Goal: Information Seeking & Learning: Learn about a topic

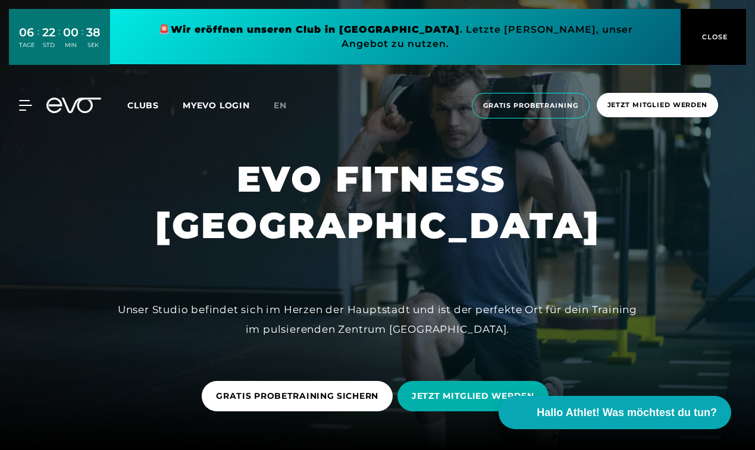
click at [708, 36] on button "CLOSE" at bounding box center [713, 37] width 65 height 56
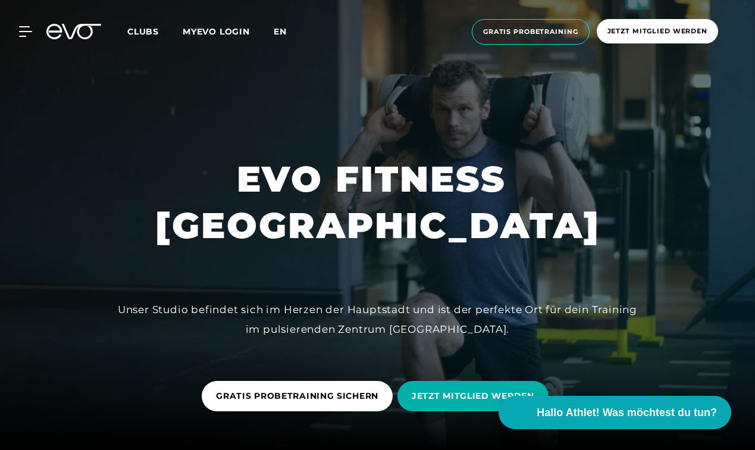
click at [281, 32] on span "en" at bounding box center [280, 31] width 13 height 11
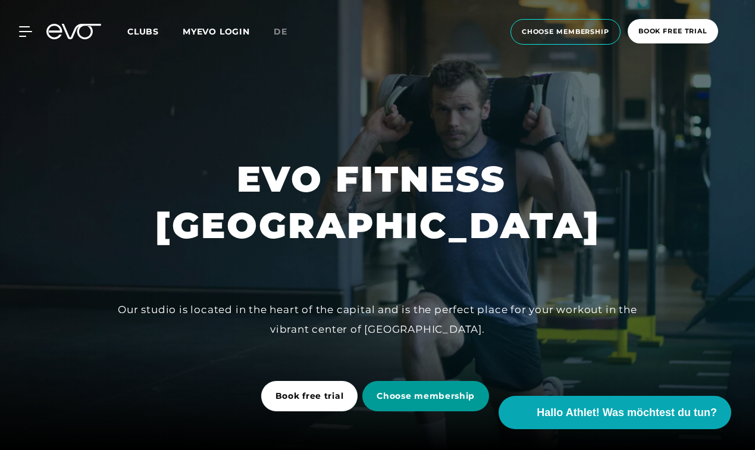
click at [419, 394] on span "Choose membership" at bounding box center [426, 396] width 98 height 12
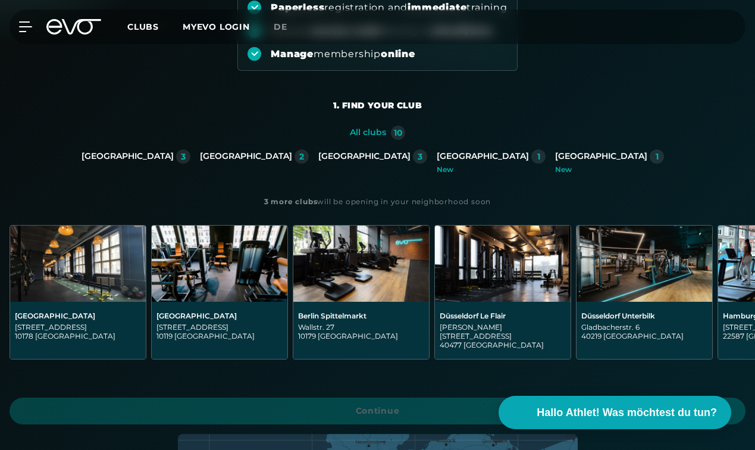
scroll to position [190, 0]
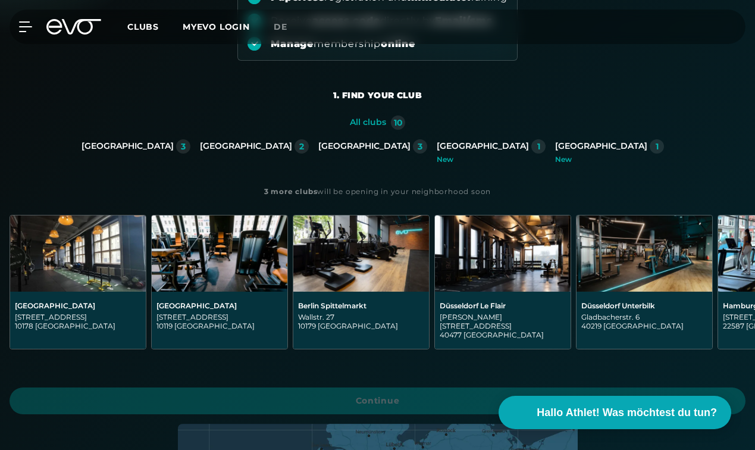
click at [64, 264] on img at bounding box center [78, 253] width 136 height 76
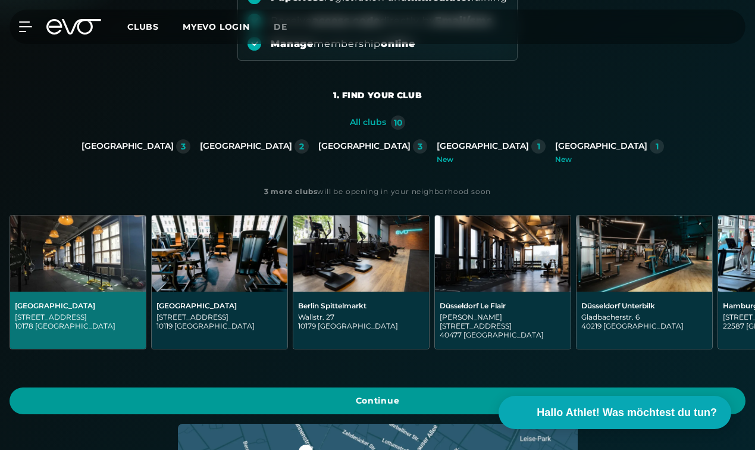
click at [403, 394] on span "Continue" at bounding box center [377, 400] width 707 height 12
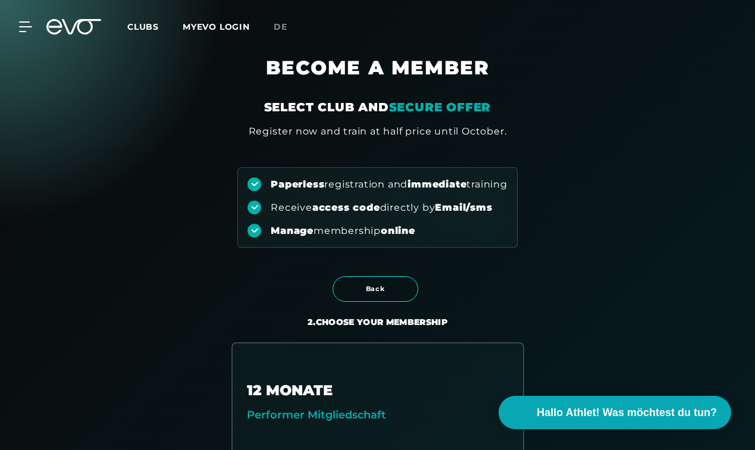
scroll to position [0, 0]
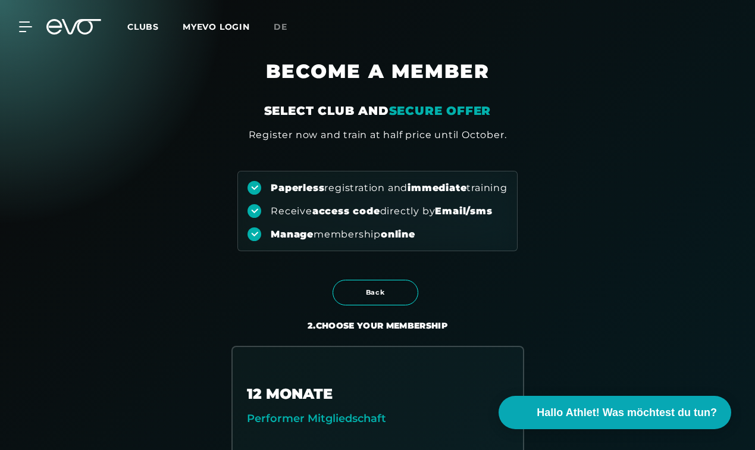
click at [145, 26] on span "Clubs" at bounding box center [143, 26] width 32 height 11
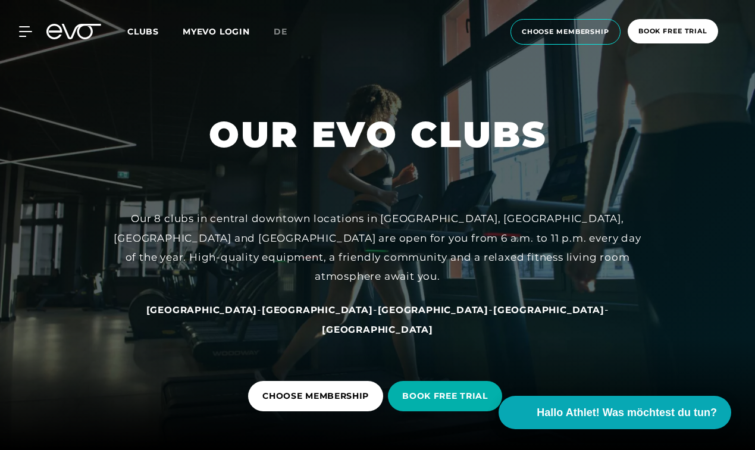
click at [306, 315] on span "[GEOGRAPHIC_DATA]" at bounding box center [317, 309] width 111 height 11
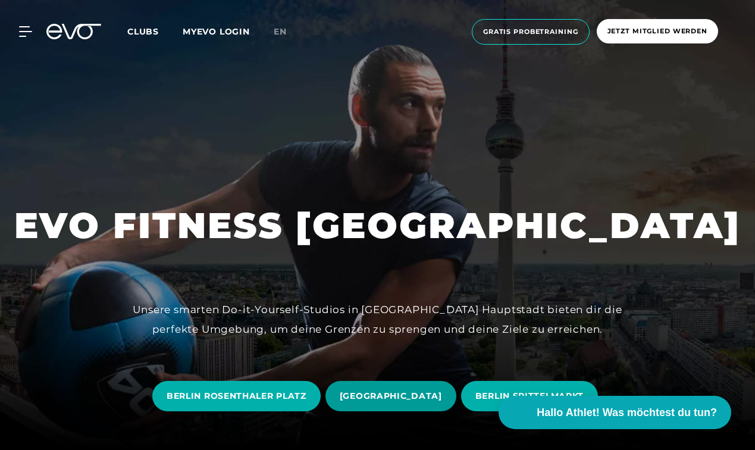
click at [350, 395] on span "[GEOGRAPHIC_DATA]" at bounding box center [391, 396] width 102 height 12
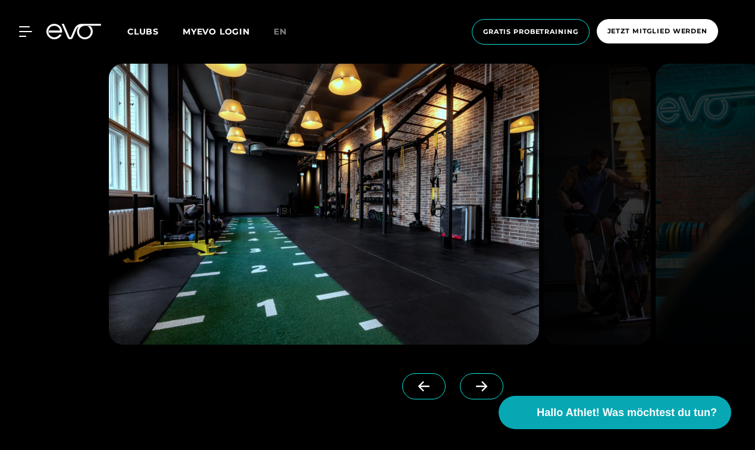
scroll to position [952, 0]
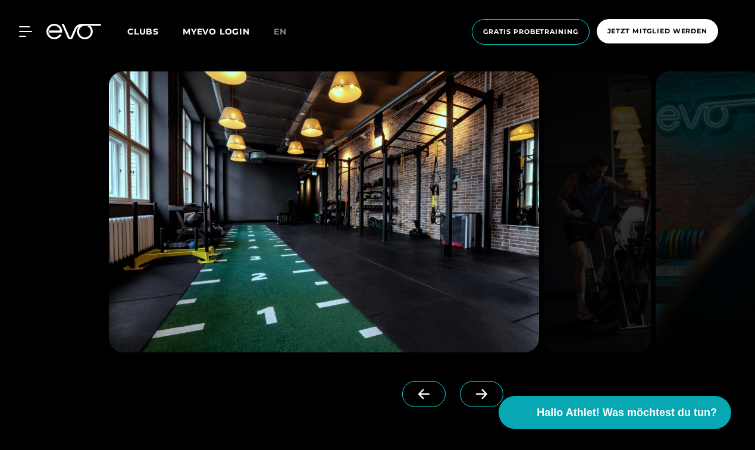
click at [471, 394] on icon at bounding box center [481, 393] width 21 height 11
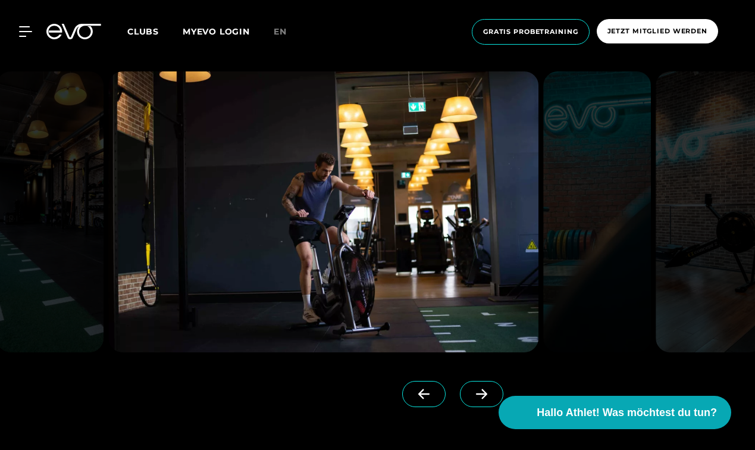
click at [471, 393] on icon at bounding box center [481, 393] width 21 height 11
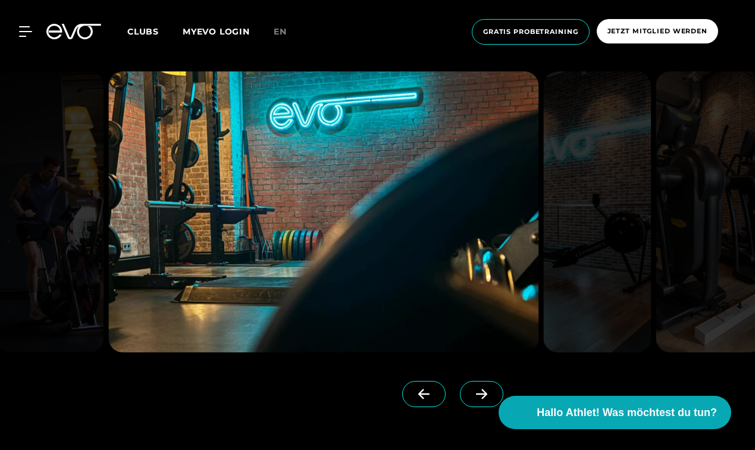
click at [471, 393] on icon at bounding box center [481, 393] width 21 height 11
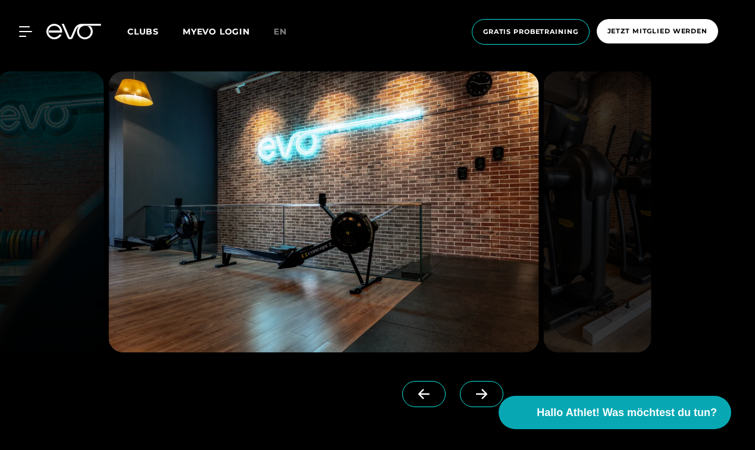
click at [471, 393] on icon at bounding box center [481, 393] width 21 height 11
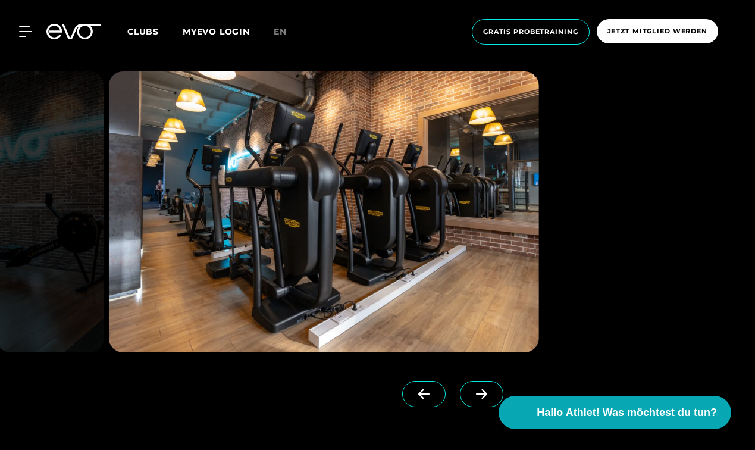
click at [471, 393] on icon at bounding box center [481, 393] width 21 height 11
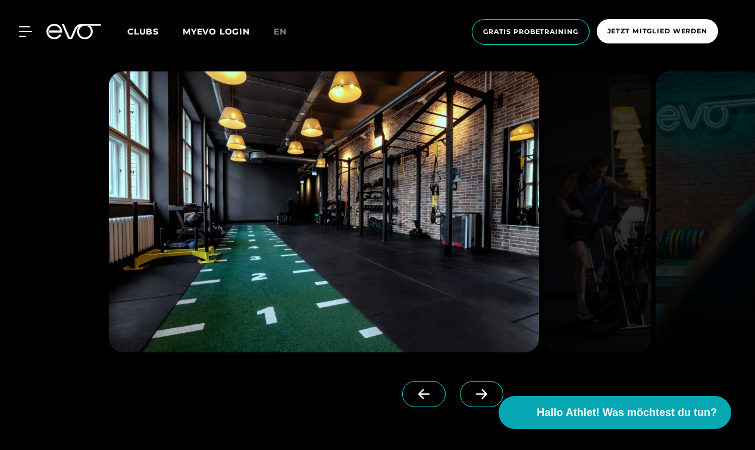
click at [471, 393] on icon at bounding box center [481, 393] width 21 height 11
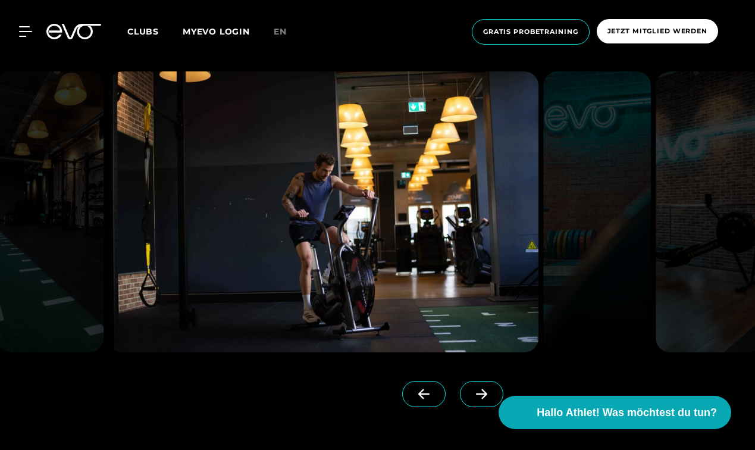
click at [471, 393] on icon at bounding box center [481, 393] width 21 height 11
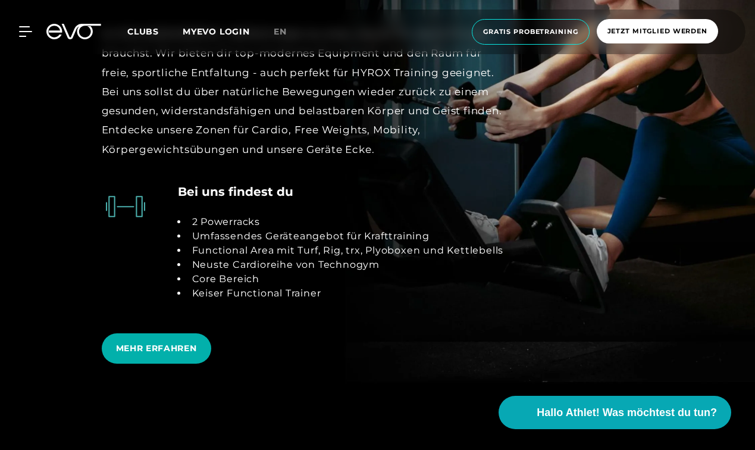
scroll to position [2332, 0]
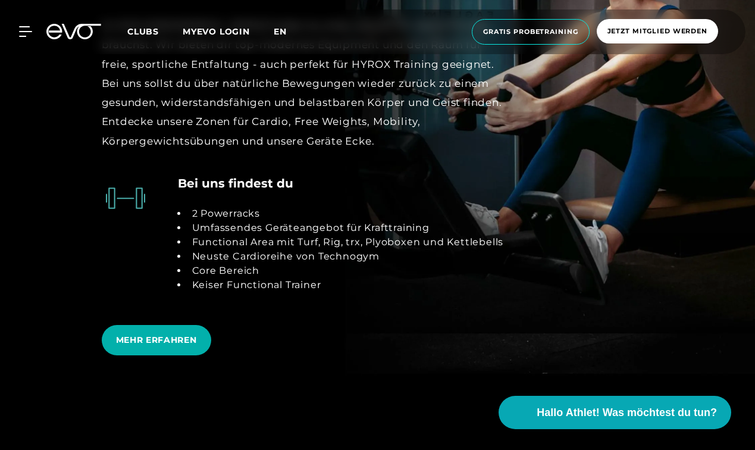
click at [280, 32] on span "en" at bounding box center [280, 31] width 13 height 11
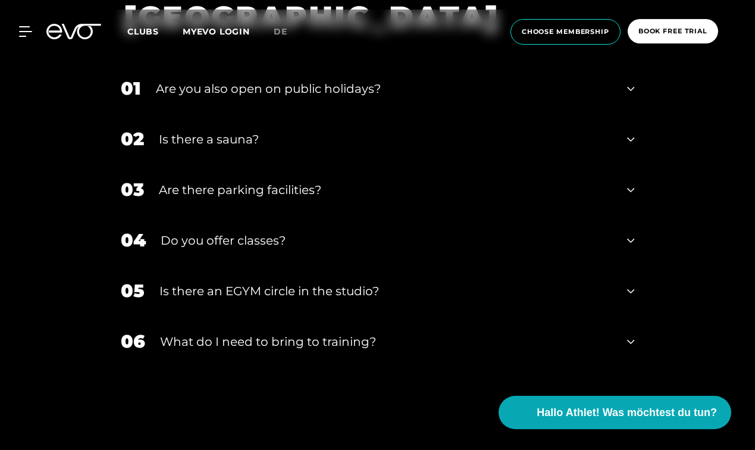
scroll to position [3950, 0]
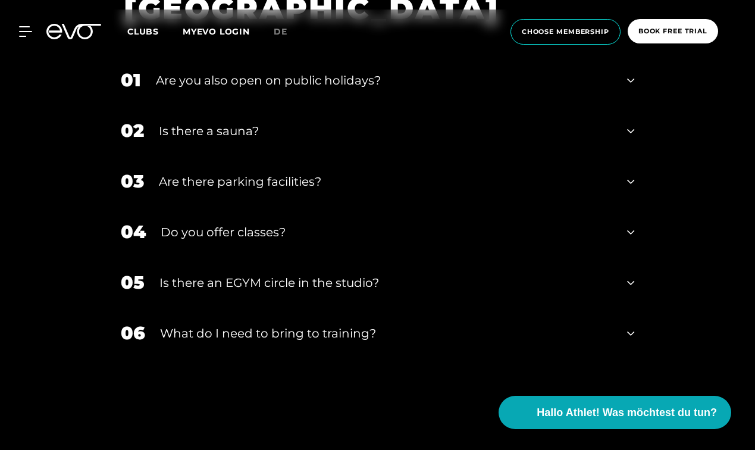
click at [374, 344] on div "06 What do I need to bring to training?" at bounding box center [378, 333] width 538 height 51
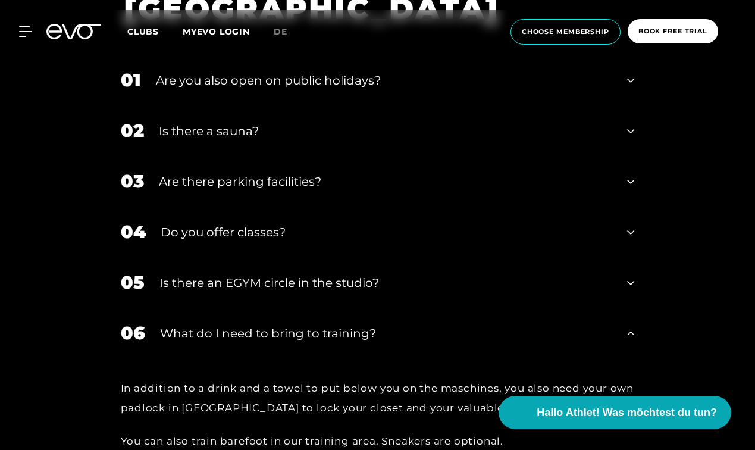
click at [332, 284] on div "Is there an EGYM circle in the studio?" at bounding box center [385, 283] width 453 height 18
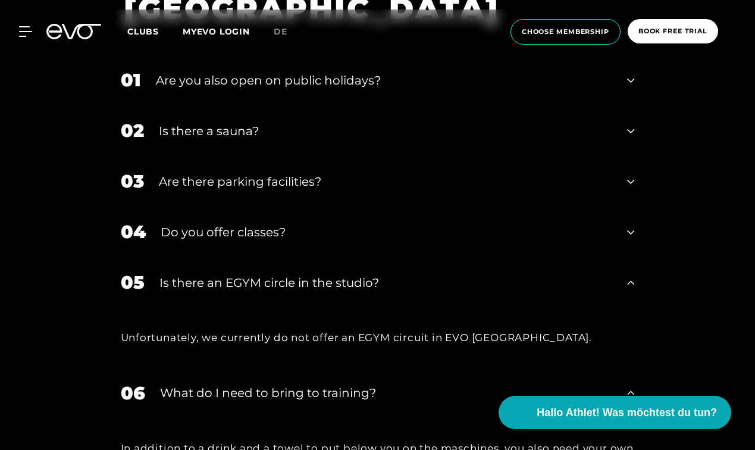
click at [332, 284] on div "Is there an EGYM circle in the studio?" at bounding box center [385, 283] width 453 height 18
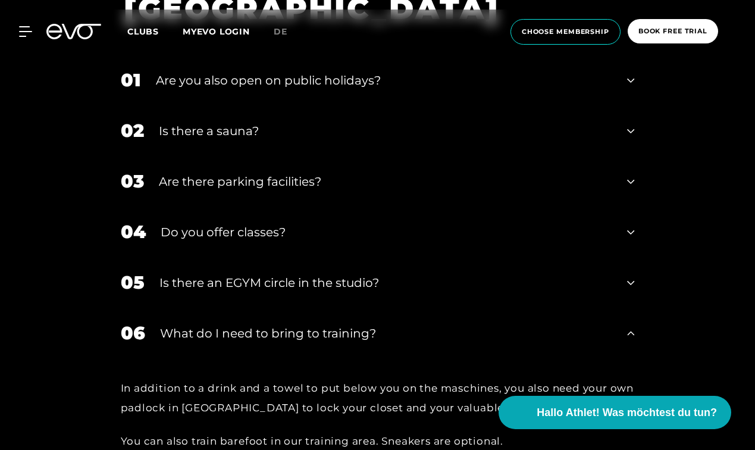
click at [274, 226] on div "Do you offer classes?" at bounding box center [387, 232] width 452 height 18
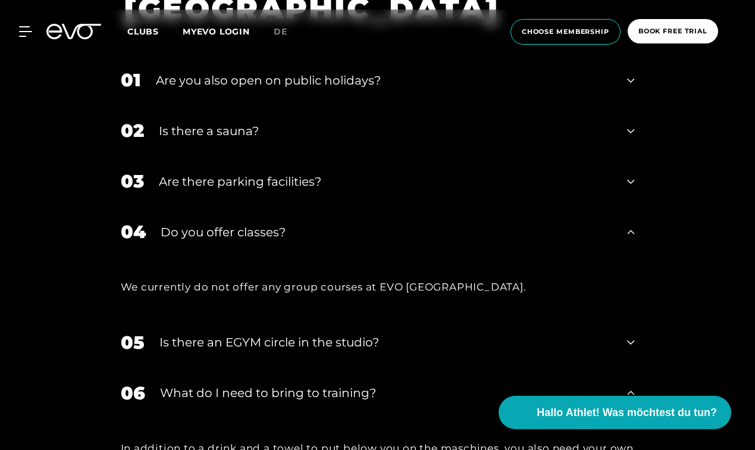
click at [274, 226] on div "Do you offer classes?" at bounding box center [387, 232] width 452 height 18
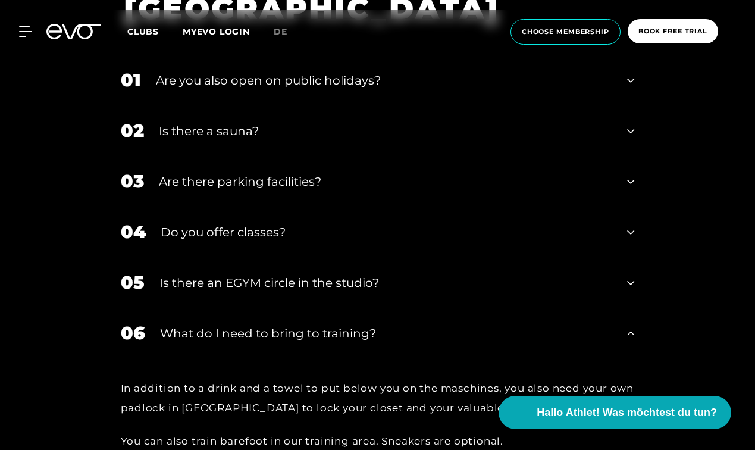
click at [240, 132] on div "Is there a sauna?" at bounding box center [386, 131] width 454 height 18
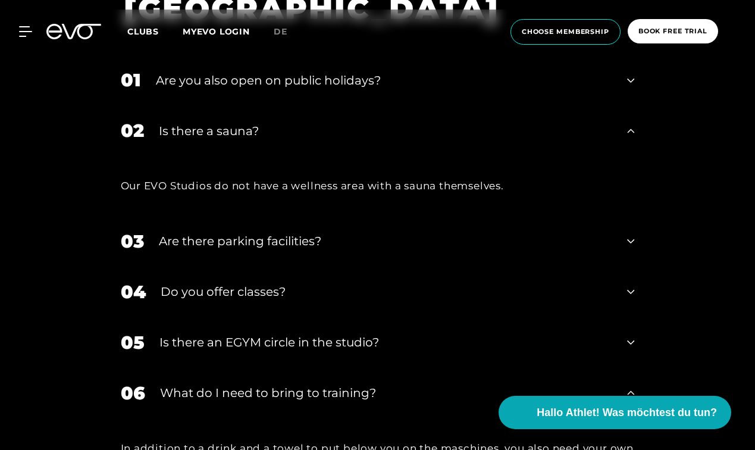
click at [240, 132] on div "Is there a sauna?" at bounding box center [386, 131] width 454 height 18
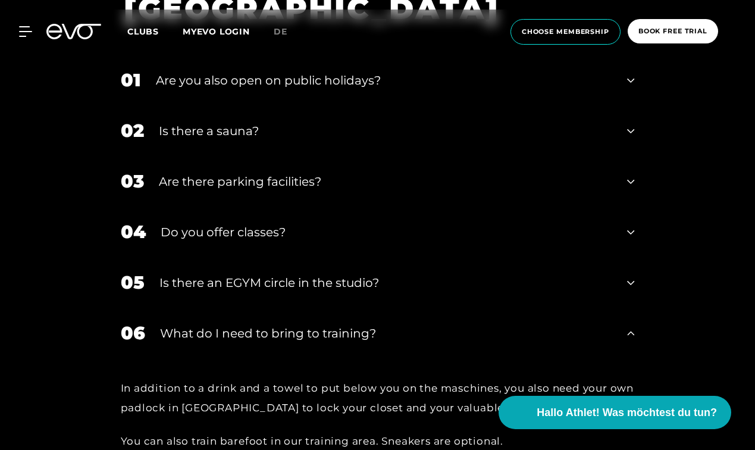
click at [273, 91] on div "01 Are you also open on public holidays?" at bounding box center [378, 80] width 538 height 51
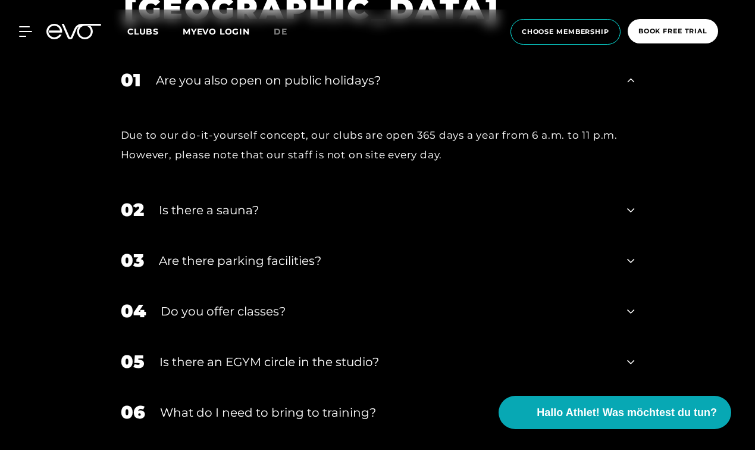
click at [283, 83] on div "Are you also open on public holidays?" at bounding box center [384, 80] width 457 height 18
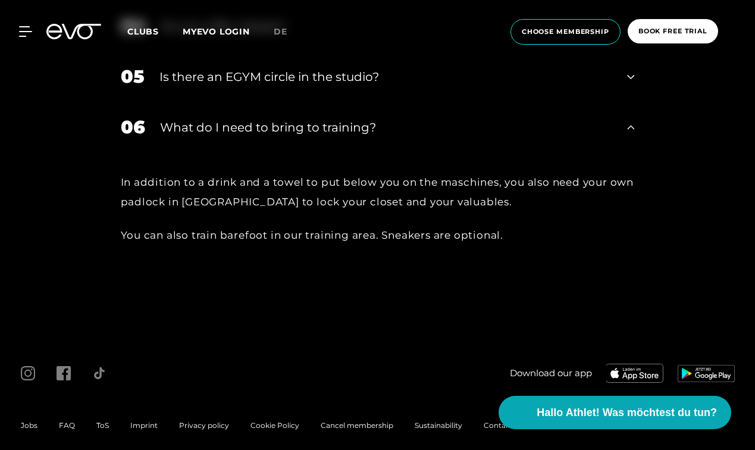
scroll to position [4168, 0]
